Goal: Use online tool/utility: Utilize a website feature to perform a specific function

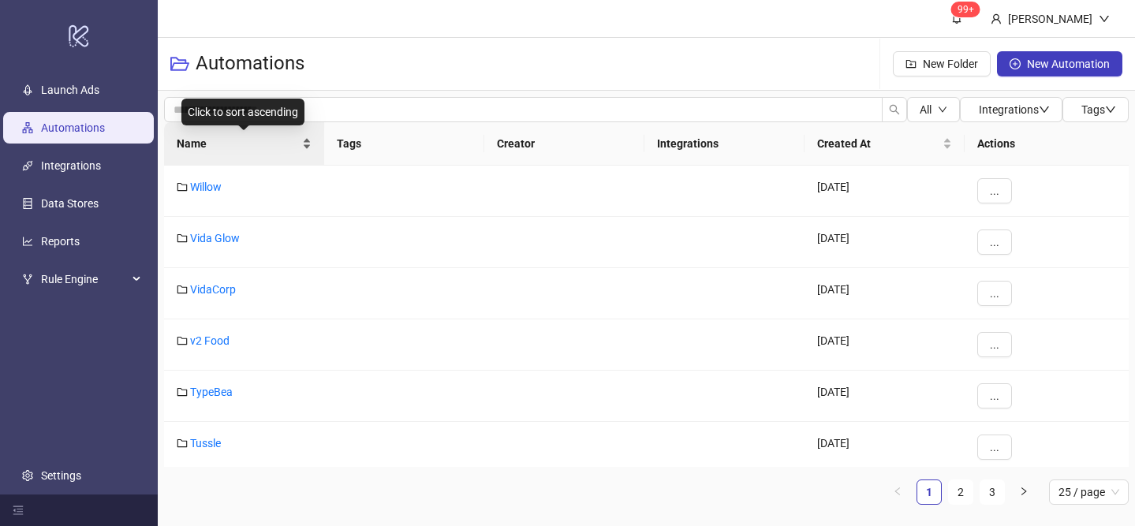
click at [302, 139] on div "Name" at bounding box center [244, 143] width 135 height 17
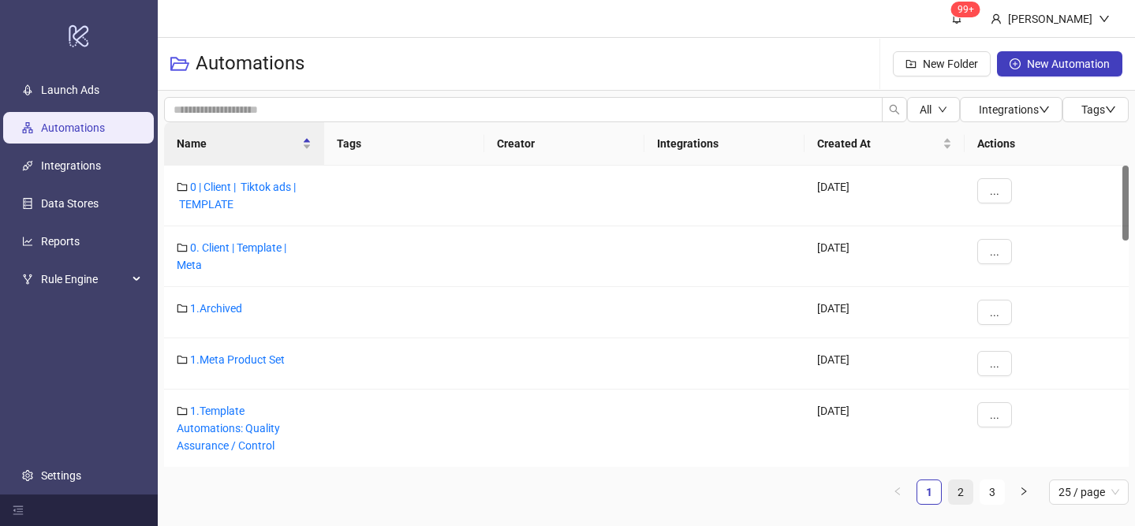
click at [956, 486] on link "2" at bounding box center [961, 493] width 24 height 24
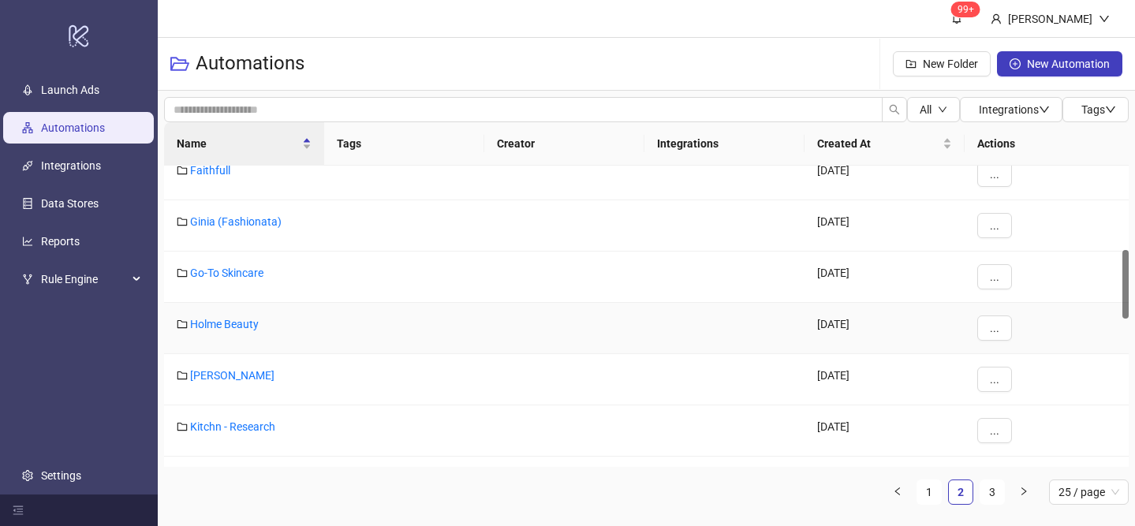
scroll to position [395, 0]
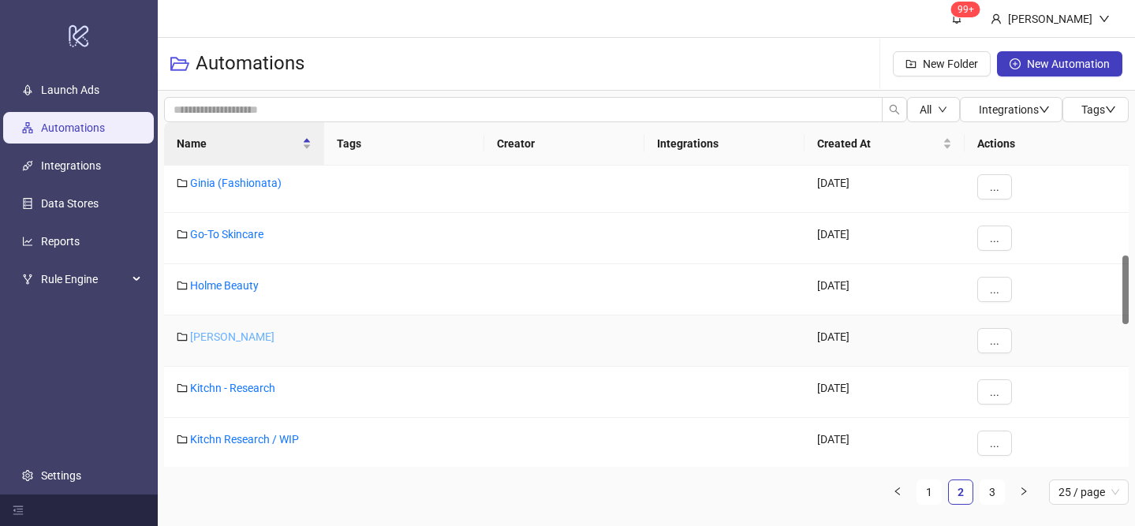
click at [227, 339] on link "[PERSON_NAME]" at bounding box center [232, 337] width 84 height 13
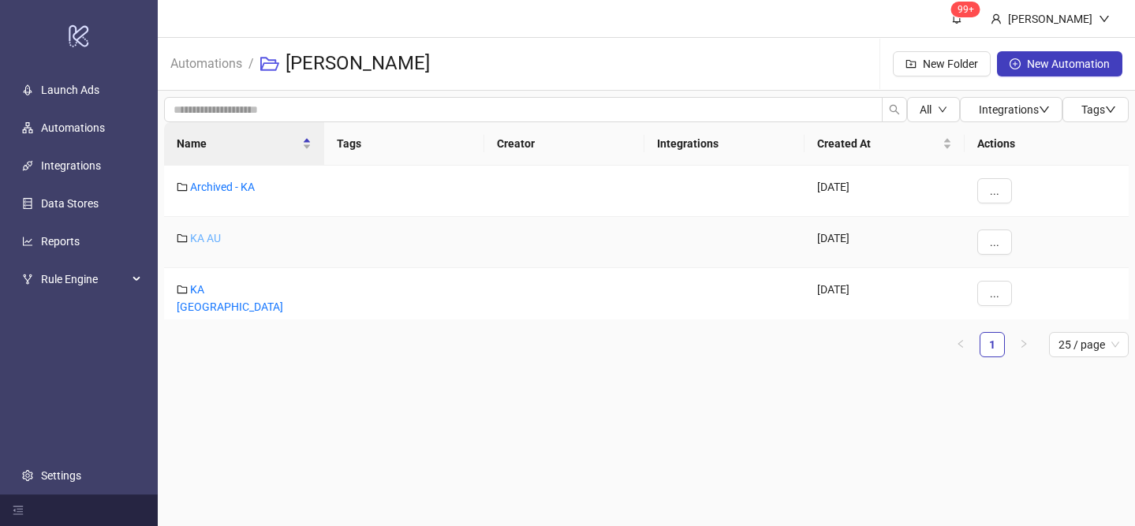
click at [211, 234] on link "KA AU" at bounding box center [205, 238] width 31 height 13
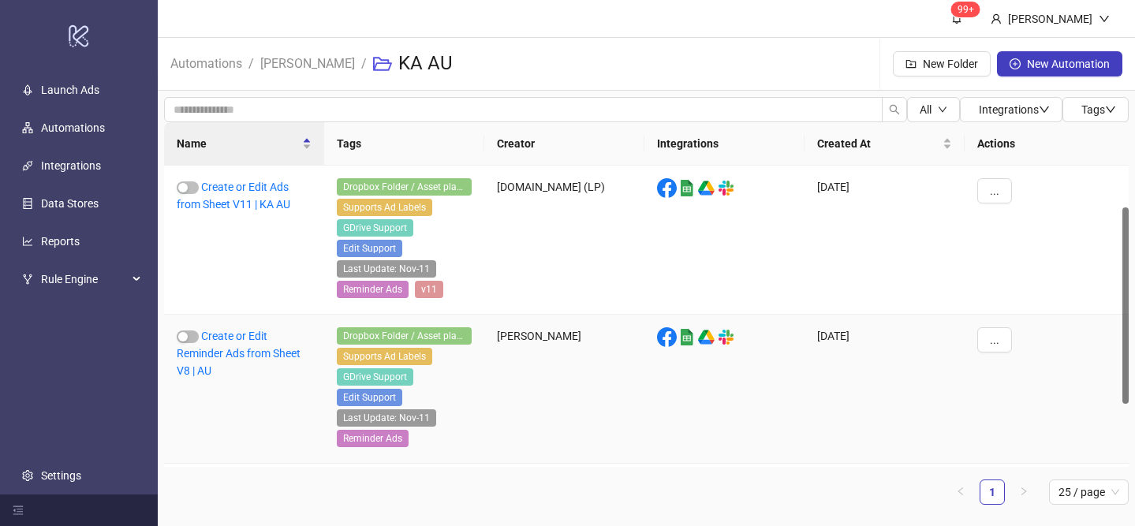
scroll to position [160, 0]
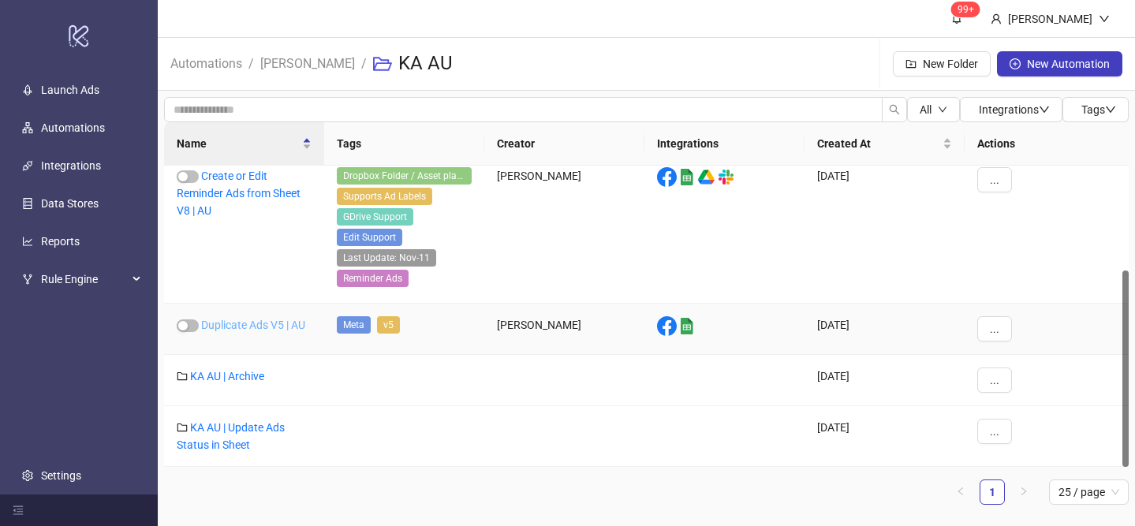
click at [255, 325] on link "Duplicate Ads V5 | AU" at bounding box center [253, 325] width 104 height 13
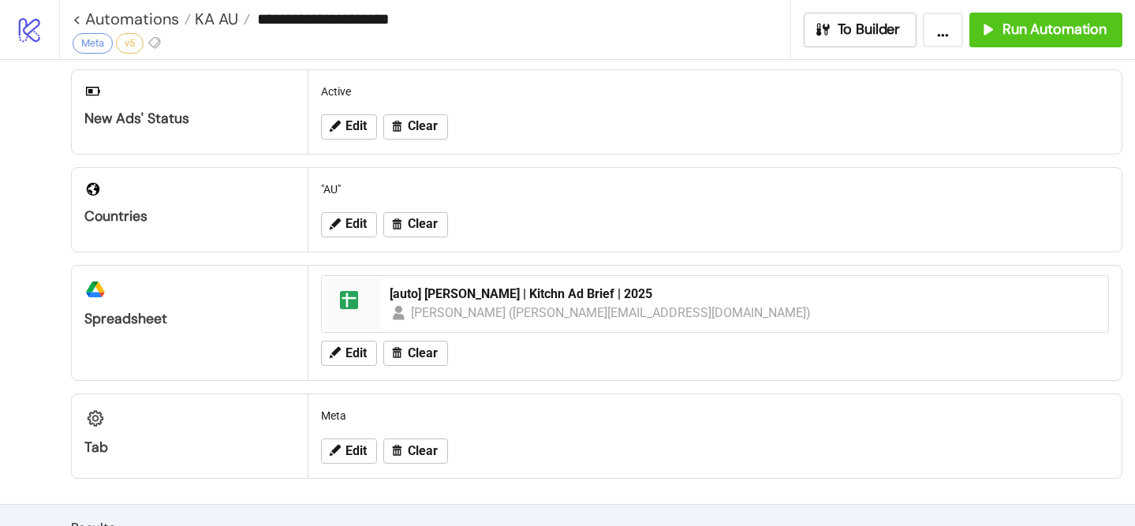
scroll to position [503, 0]
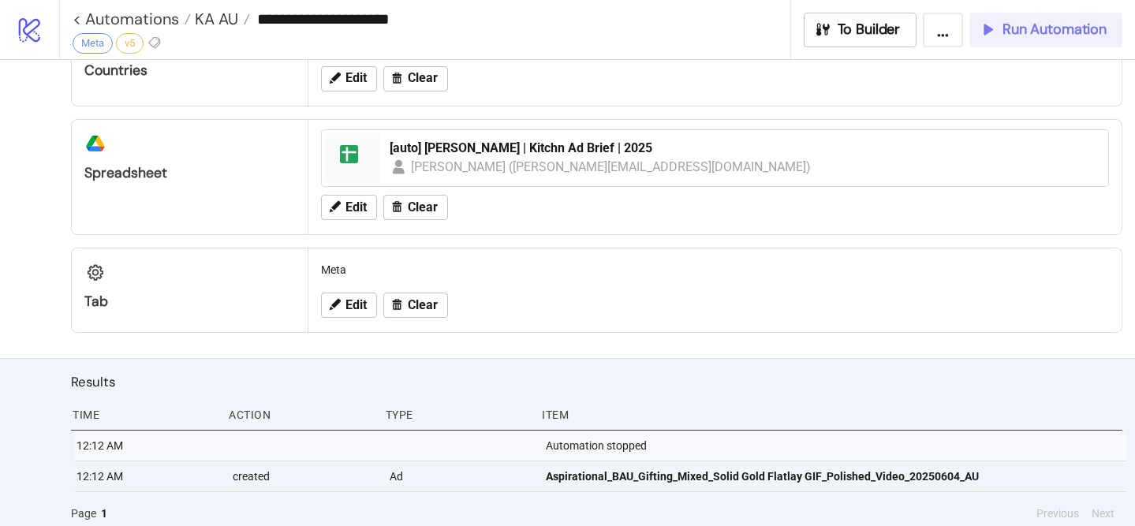
click at [971, 26] on button "Run Automation" at bounding box center [1046, 30] width 153 height 35
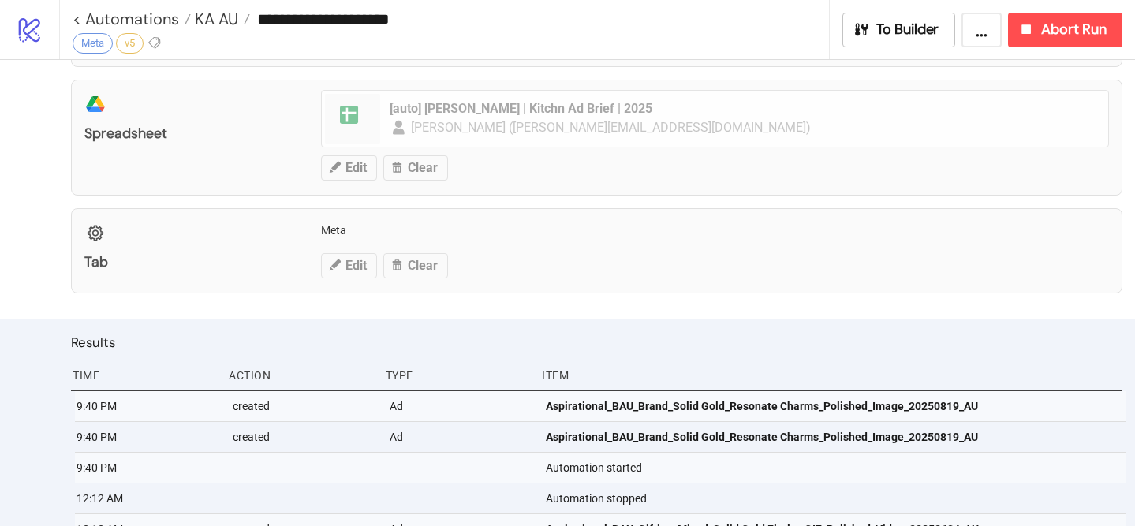
scroll to position [548, 0]
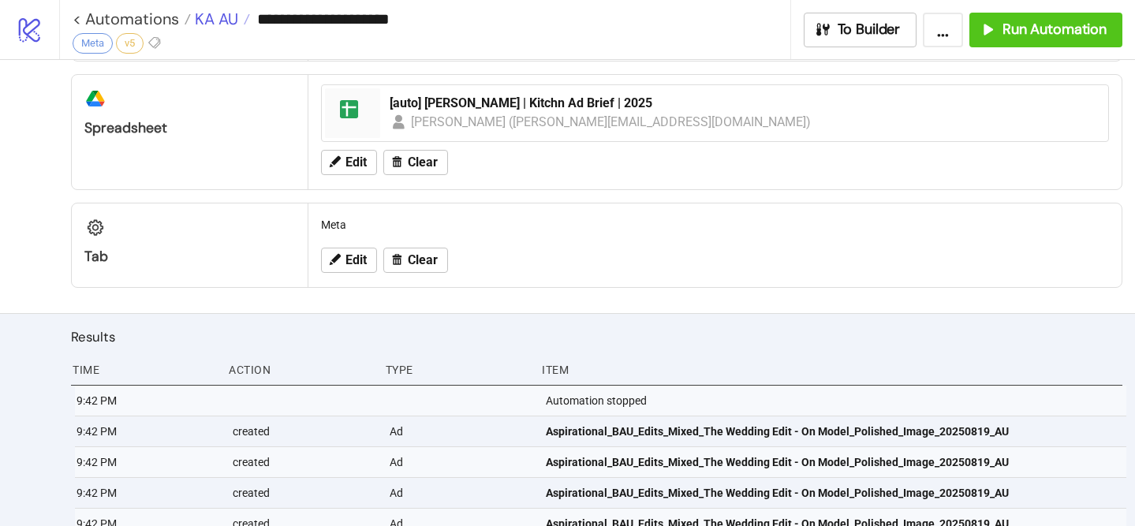
click at [225, 23] on span "KA AU" at bounding box center [214, 19] width 47 height 21
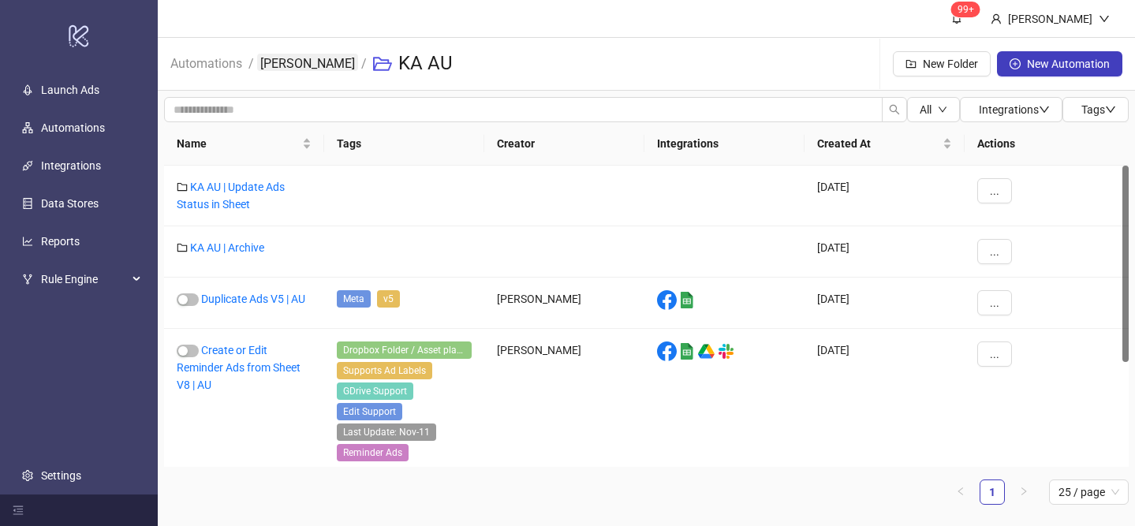
click at [309, 67] on link "[PERSON_NAME]" at bounding box center [307, 62] width 101 height 17
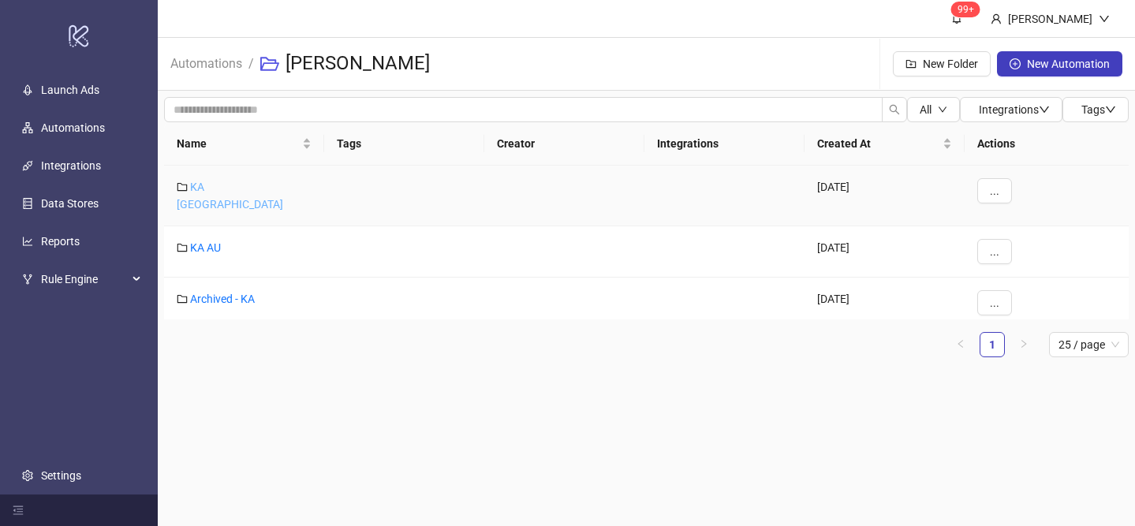
click at [209, 188] on link "KA [GEOGRAPHIC_DATA]" at bounding box center [230, 196] width 107 height 30
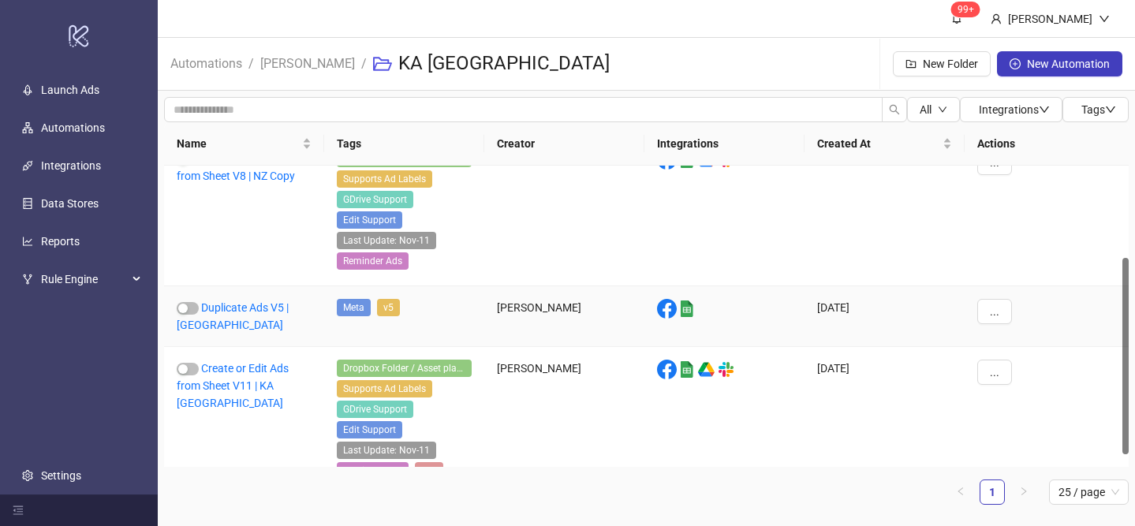
scroll to position [160, 0]
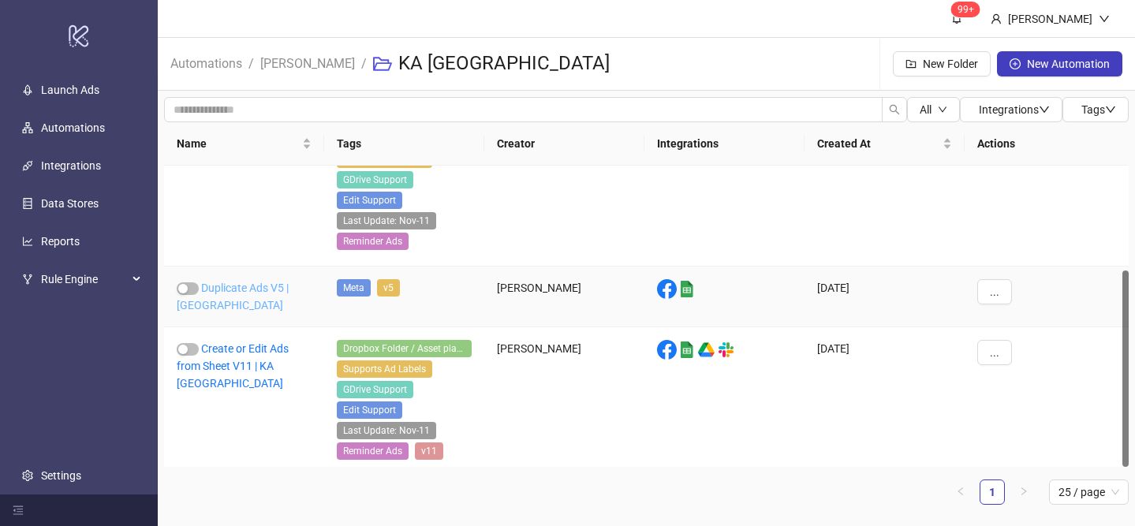
click at [263, 294] on link "Duplicate Ads V5 | [GEOGRAPHIC_DATA]" at bounding box center [233, 297] width 112 height 30
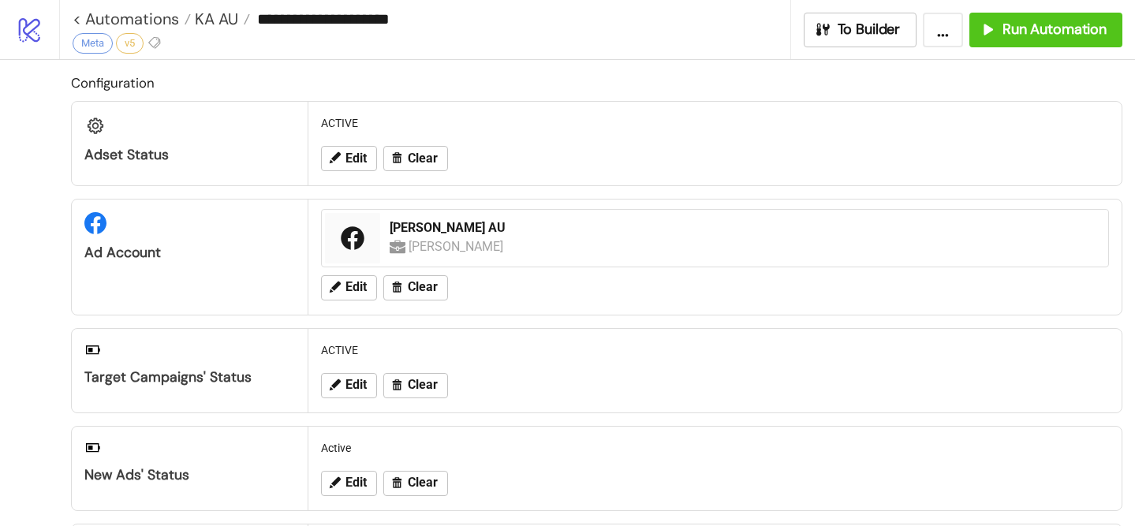
type input "**********"
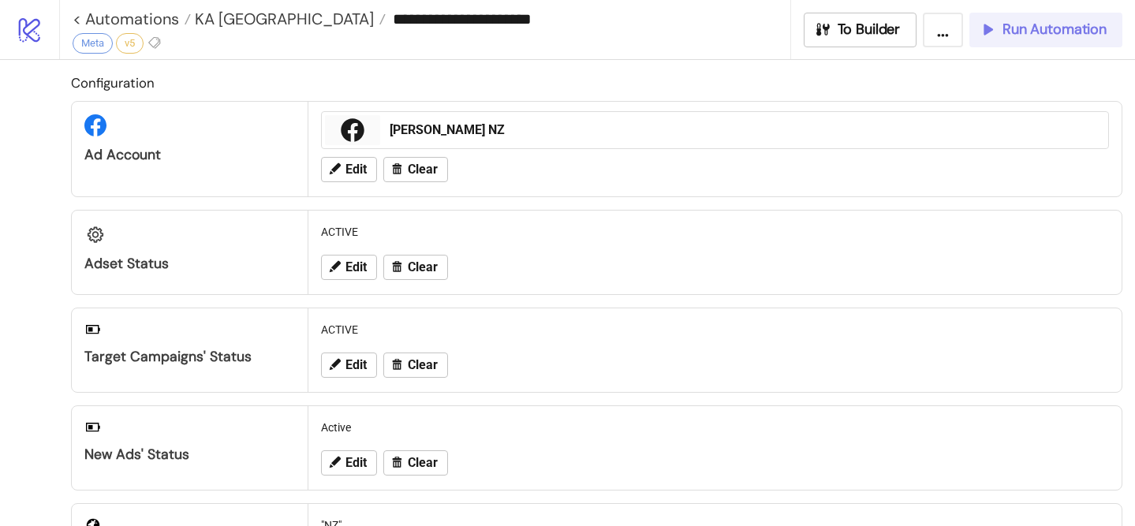
click at [1001, 25] on div "Run Automation" at bounding box center [1043, 30] width 128 height 18
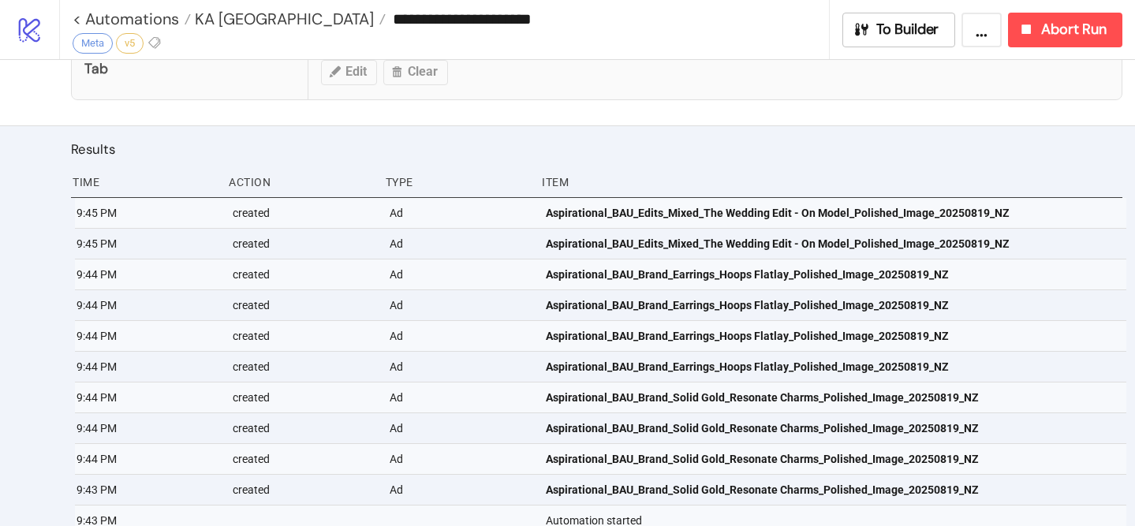
scroll to position [776, 0]
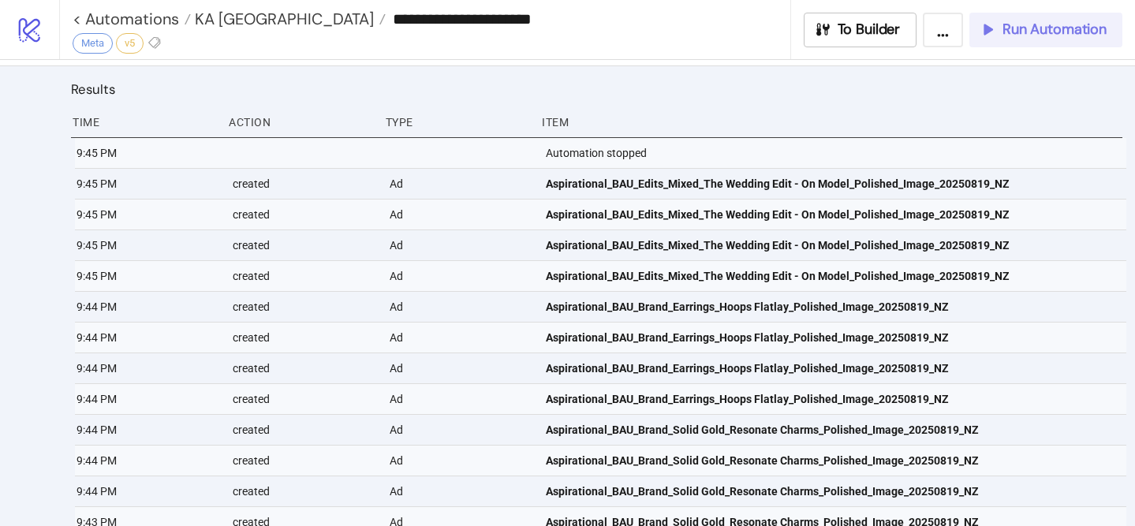
click at [993, 40] on button "Run Automation" at bounding box center [1046, 30] width 153 height 35
